Goal: Task Accomplishment & Management: Manage account settings

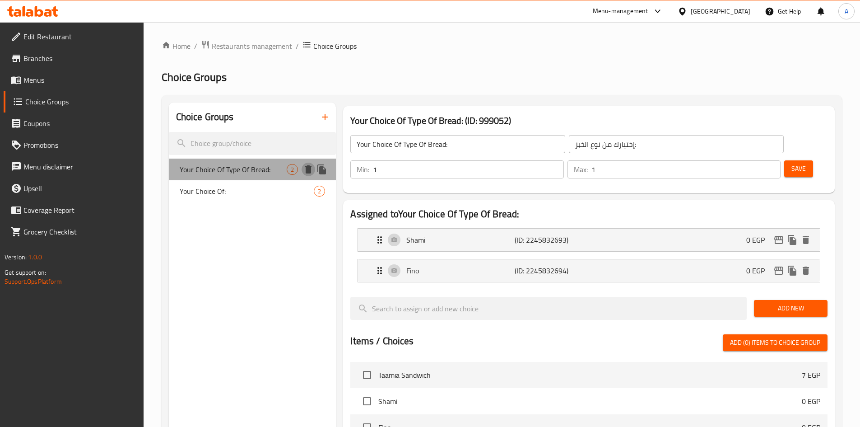
click at [307, 171] on icon "delete" at bounding box center [308, 169] width 6 height 8
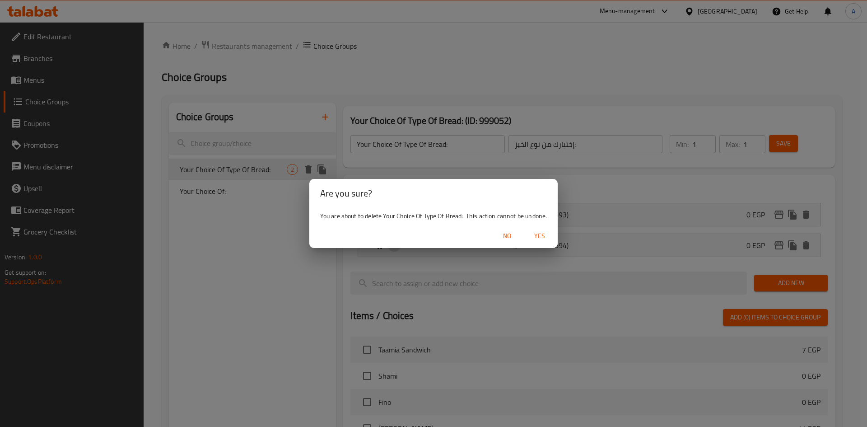
click at [545, 234] on span "Yes" at bounding box center [540, 235] width 22 height 11
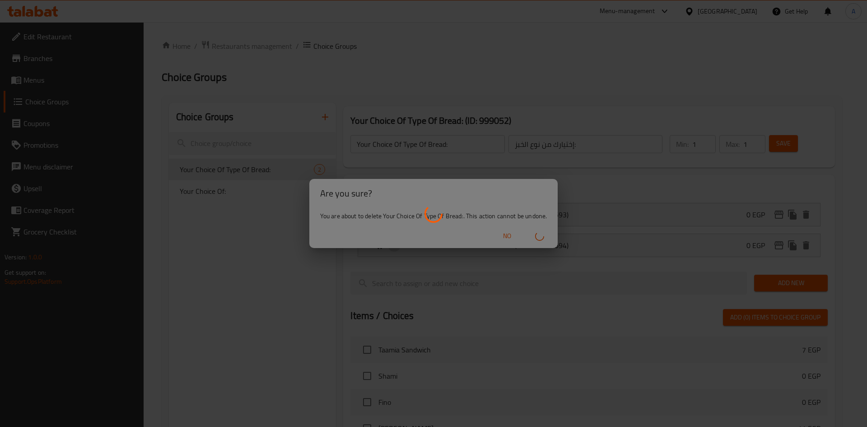
type input "Your Choice Of:"
type input "إختيارك من:"
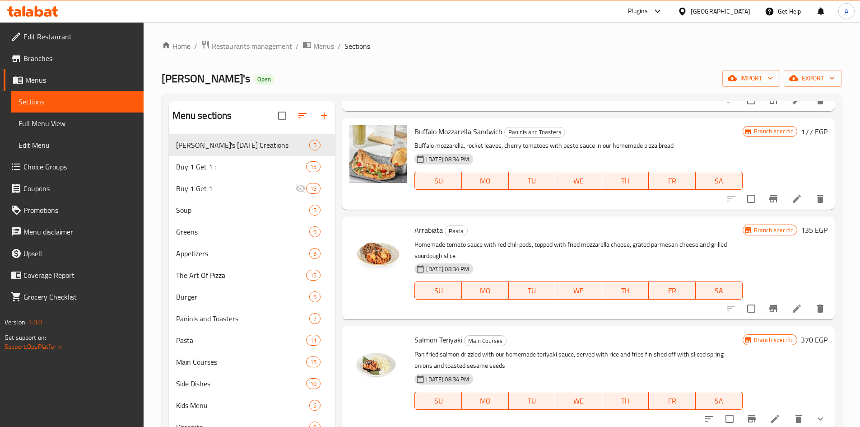
click at [40, 13] on icon at bounding box center [32, 11] width 51 height 11
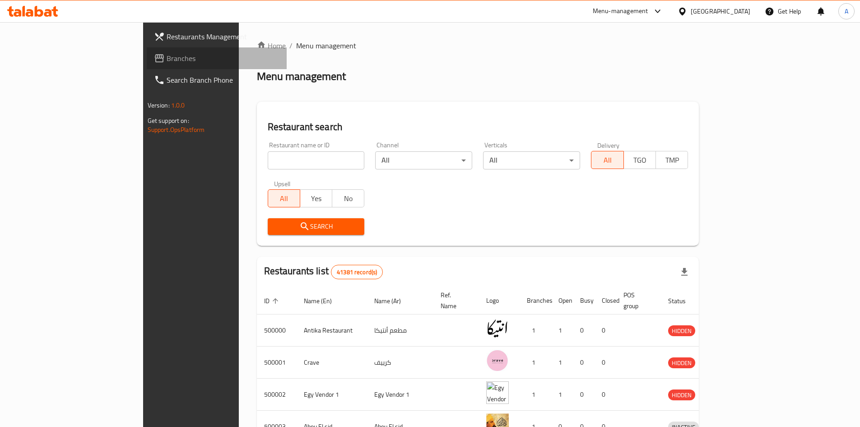
click at [167, 56] on span "Branches" at bounding box center [223, 58] width 113 height 11
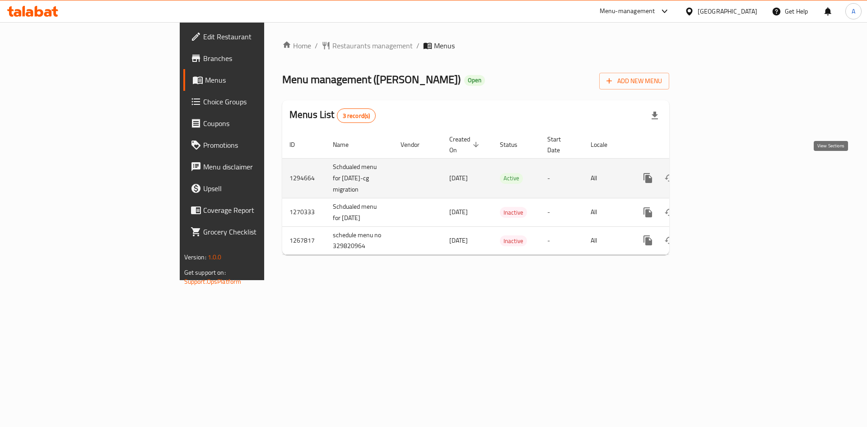
click at [718, 172] on icon "enhanced table" at bounding box center [712, 177] width 11 height 11
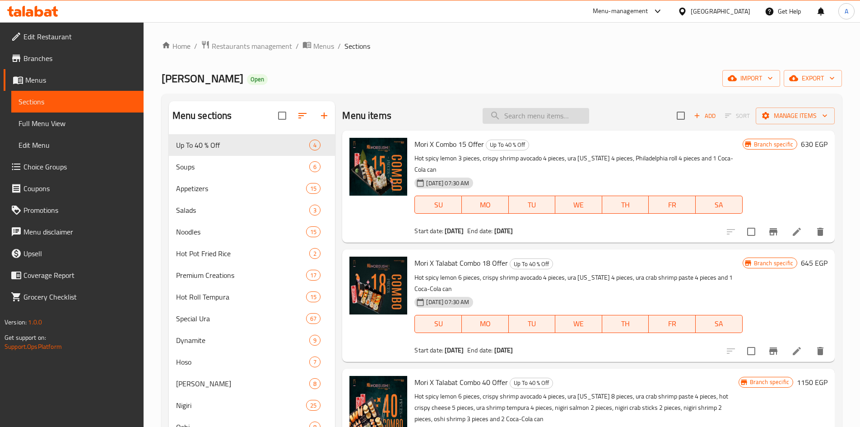
click at [517, 121] on input "search" at bounding box center [536, 116] width 107 height 16
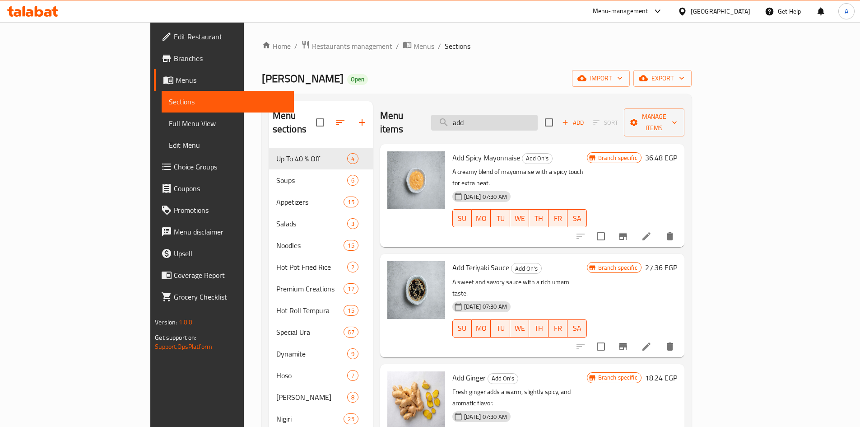
click at [522, 118] on input "add" at bounding box center [484, 123] width 107 height 16
paste input "Add Salmon 50 g"
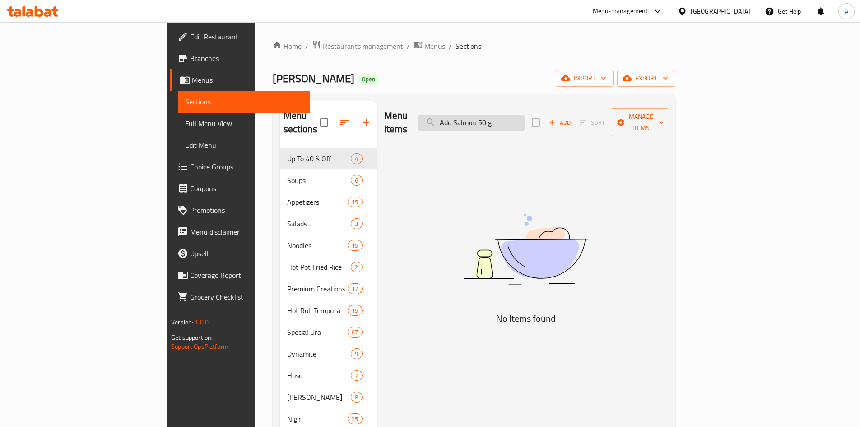
click at [506, 119] on input "Add Salmon 50 g" at bounding box center [471, 123] width 107 height 16
drag, startPoint x: 552, startPoint y: 116, endPoint x: 529, endPoint y: 122, distance: 23.3
click at [525, 122] on input "Salmon 50 g" at bounding box center [471, 123] width 107 height 16
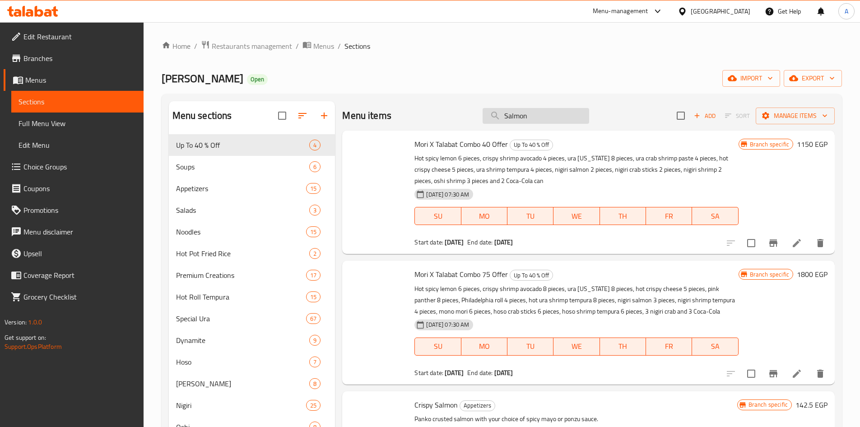
click at [500, 117] on input "Salmon" at bounding box center [536, 116] width 107 height 16
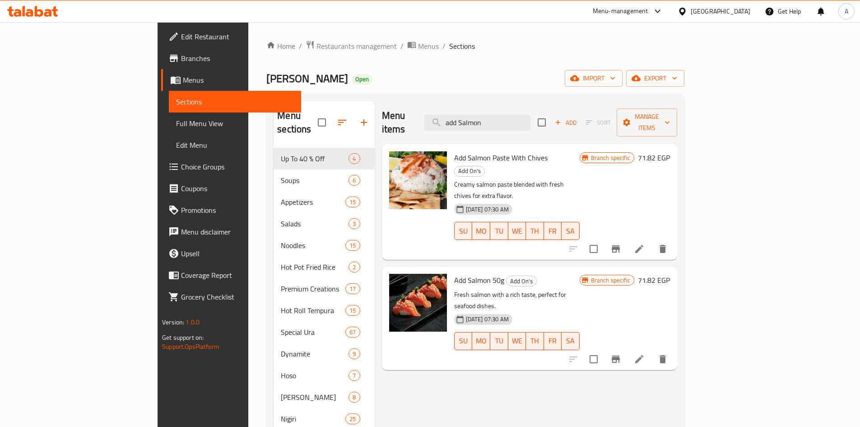
type input "add Salmon"
